Goal: Information Seeking & Learning: Learn about a topic

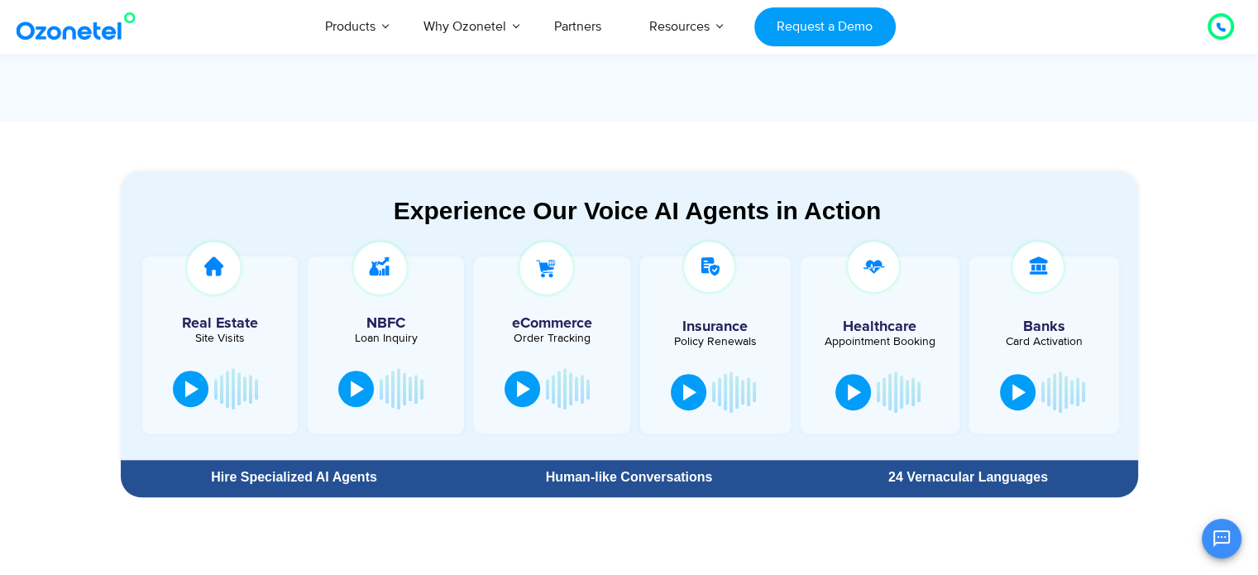
scroll to position [447, 0]
click at [576, 32] on link "Partners" at bounding box center [577, 26] width 95 height 55
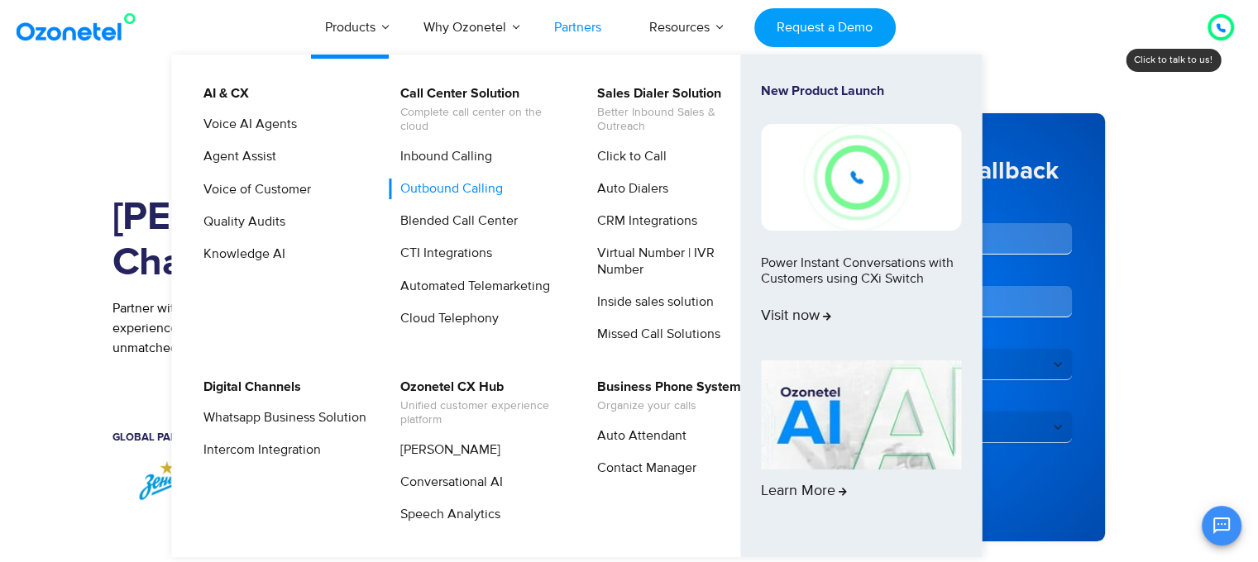
click at [445, 191] on link "Outbound Calling" at bounding box center [448, 189] width 116 height 21
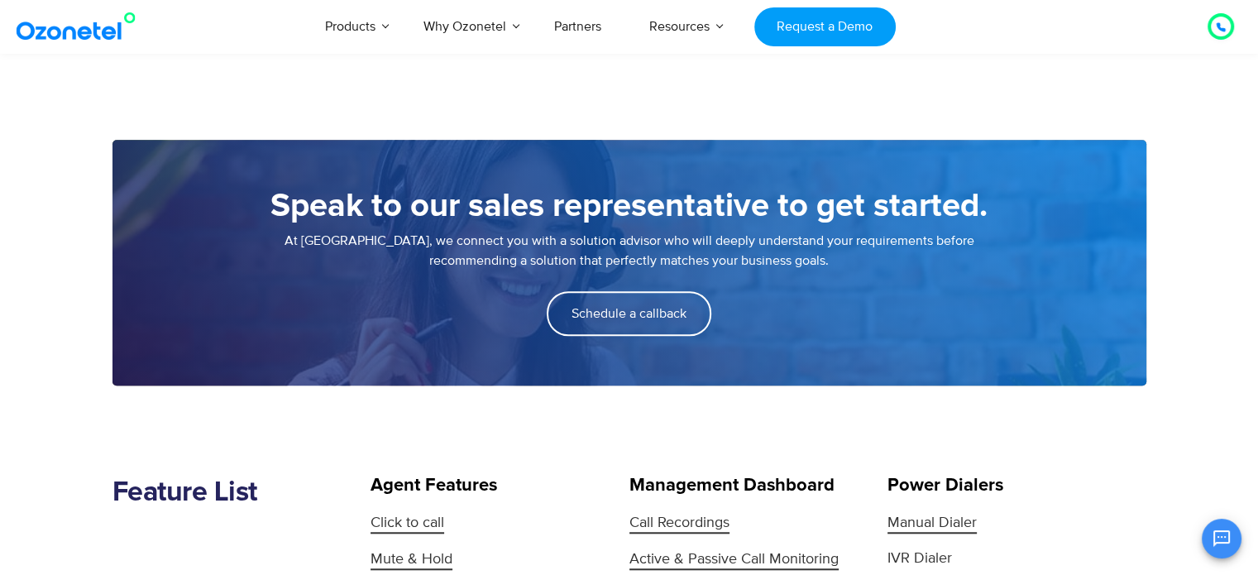
scroll to position [1399, 0]
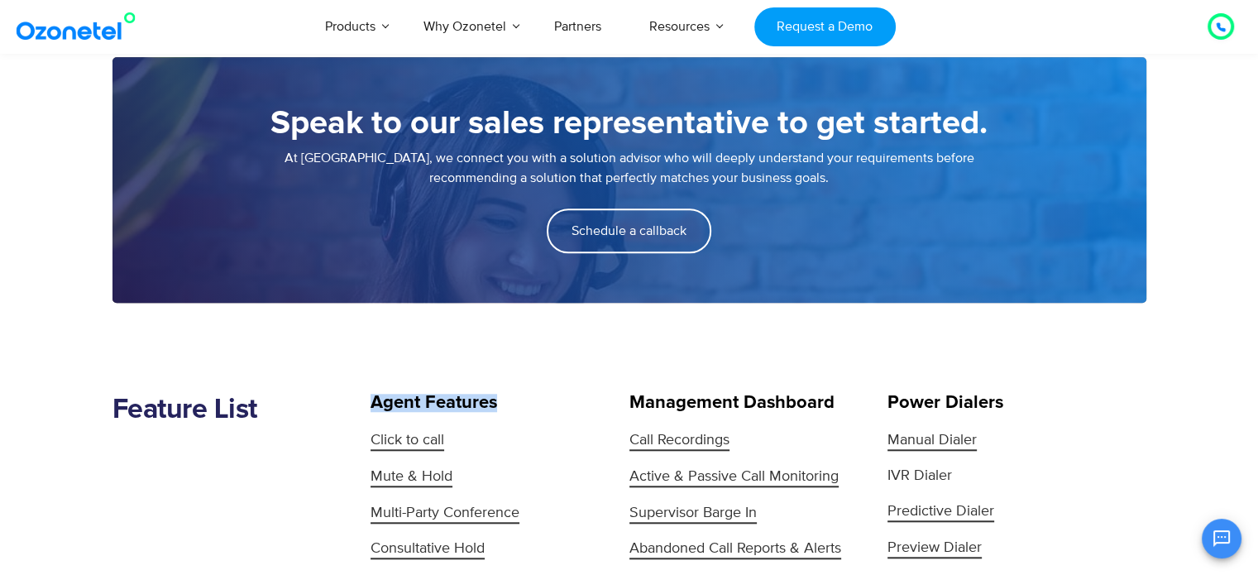
drag, startPoint x: 380, startPoint y: 399, endPoint x: 533, endPoint y: 398, distance: 153.8
click at [533, 398] on h5 "Agent Features" at bounding box center [486, 403] width 230 height 18
click at [540, 431] on link "Click to call" at bounding box center [486, 440] width 230 height 24
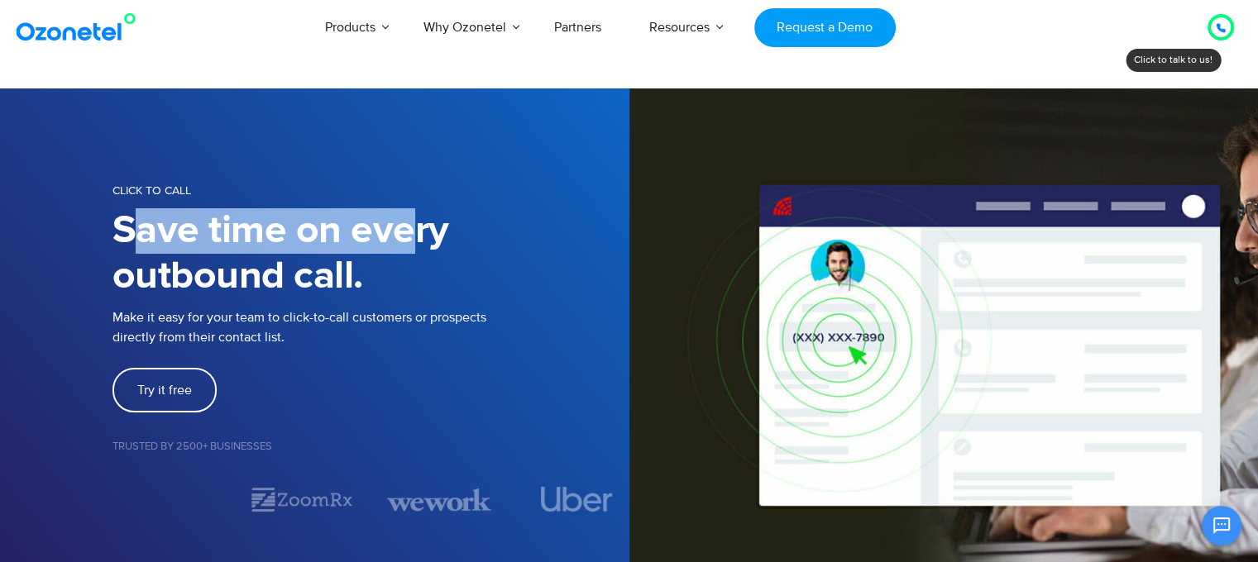
drag, startPoint x: 159, startPoint y: 221, endPoint x: 404, endPoint y: 239, distance: 246.3
click at [404, 239] on h1 "Save time on every outbound call." at bounding box center [370, 253] width 517 height 91
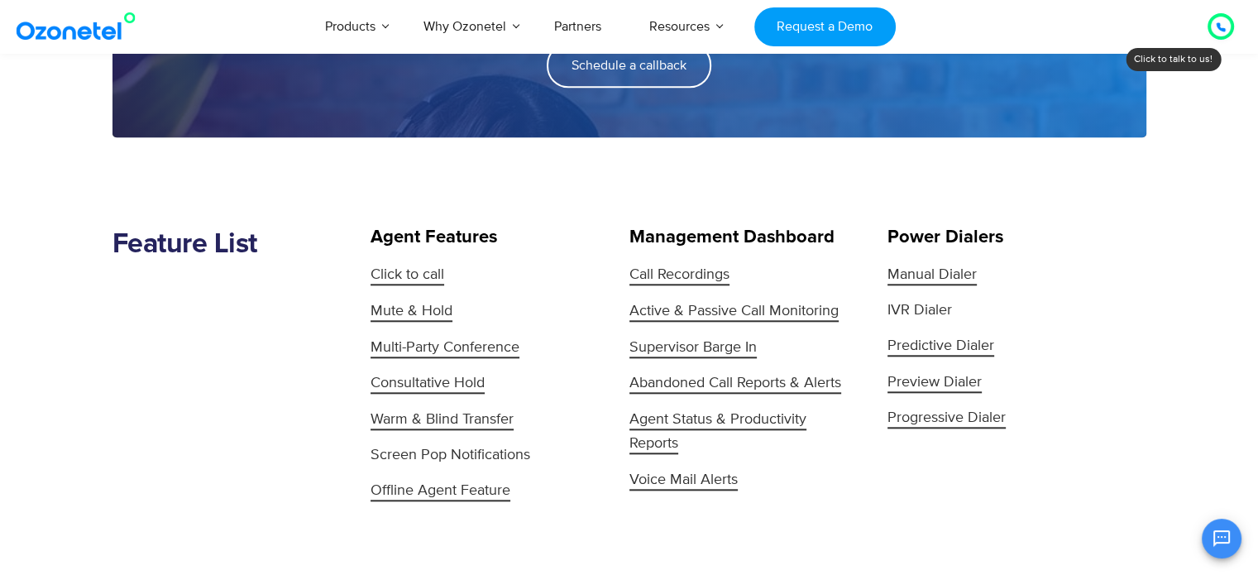
click at [140, 134] on div at bounding box center [629, 15] width 1034 height 246
